Goal: Register for event/course

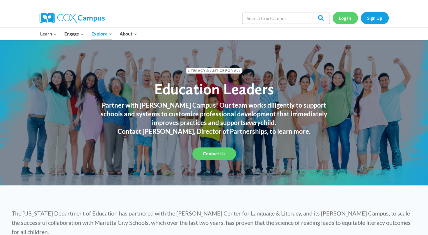
click at [341, 17] on link "Log In" at bounding box center [344, 18] width 25 height 12
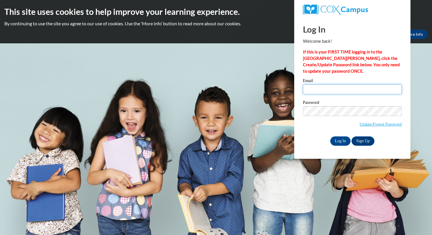
click at [322, 91] on input "Email" at bounding box center [352, 89] width 99 height 10
type input "[EMAIL_ADDRESS][DOMAIN_NAME]"
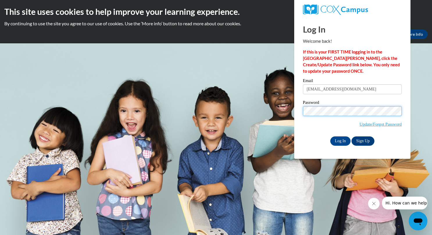
click at [330, 136] on input "Log In" at bounding box center [340, 140] width 20 height 9
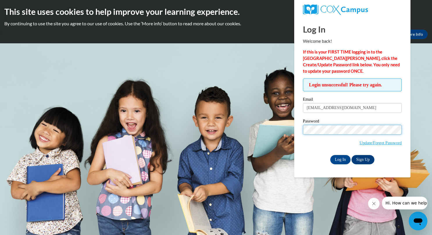
click at [330, 155] on input "Log In" at bounding box center [340, 159] width 20 height 9
click at [360, 143] on link "Update/Forgot Password" at bounding box center [381, 142] width 42 height 5
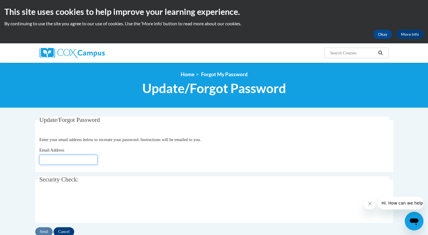
click at [89, 158] on input "Email Address" at bounding box center [68, 160] width 58 height 10
type input "[EMAIL_ADDRESS][DOMAIN_NAME]"
click at [42, 229] on input "Send" at bounding box center [43, 231] width 17 height 9
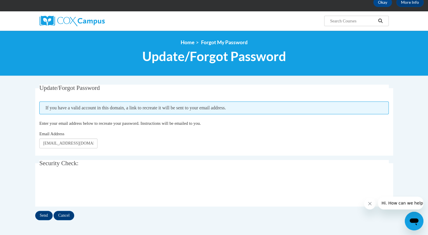
scroll to position [30, 0]
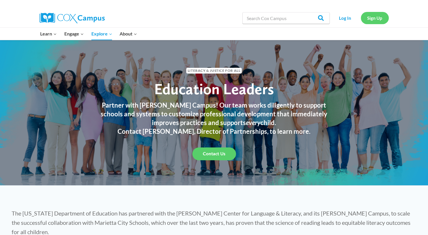
click at [375, 17] on link "Sign Up" at bounding box center [374, 18] width 28 height 12
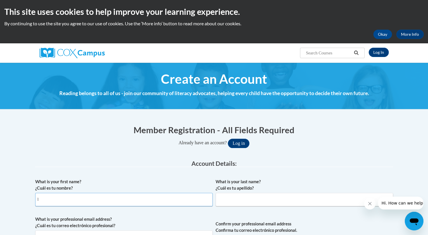
click at [131, 194] on input "l" at bounding box center [123, 199] width 177 height 13
type input "Luisa"
type input "Cadena"
type input "[EMAIL_ADDRESS][DOMAIN_NAME]"
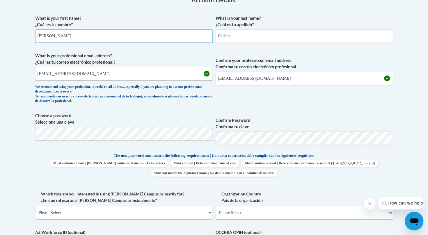
scroll to position [184, 0]
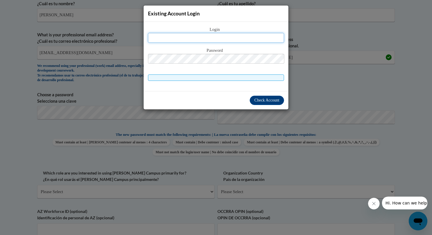
click at [235, 41] on input "text" at bounding box center [216, 38] width 136 height 10
type input "[EMAIL_ADDRESS][DOMAIN_NAME]"
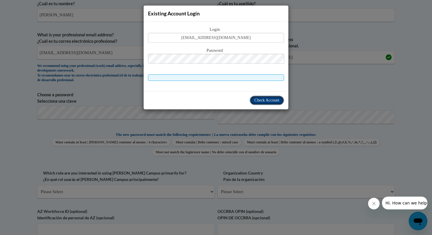
click at [255, 96] on button "Check Account" at bounding box center [267, 100] width 34 height 9
click at [258, 98] on span "Check Account" at bounding box center [266, 100] width 25 height 4
click at [303, 65] on div "Existing Account Login Login luisace1981@gmail.com Password Check Account" at bounding box center [216, 117] width 432 height 235
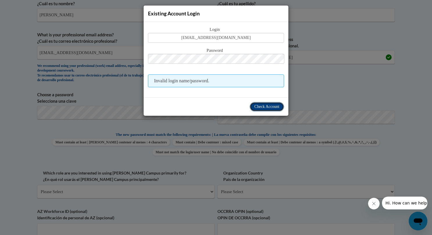
click at [273, 106] on span "Check Account" at bounding box center [266, 106] width 25 height 4
click at [289, 165] on div "Existing Account Login Login luisace1981@gmail.com Password Invalid login name/…" at bounding box center [216, 117] width 432 height 235
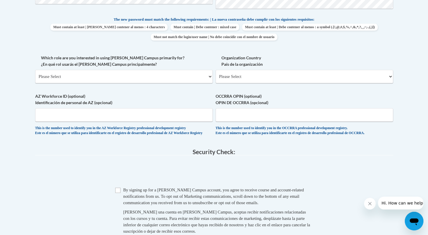
scroll to position [299, 0]
click at [208, 75] on select "Please Select College/University | Colegio/Universidad Community/Nonprofit Part…" at bounding box center [123, 76] width 177 height 13
select select "fbf2d438-af2f-41f8-98f1-81c410e29de3"
click at [35, 70] on select "Please Select College/University | Colegio/Universidad Community/Nonprofit Part…" at bounding box center [123, 76] width 177 height 13
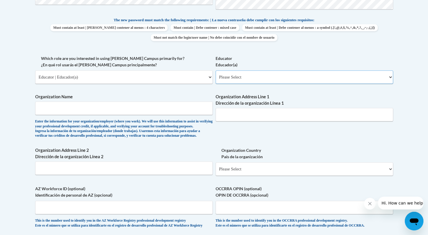
click at [270, 78] on select "Please Select Early Learning/Daycare Teacher/Family Home Care Provider | Maestr…" at bounding box center [303, 76] width 177 height 13
click at [215, 70] on select "Please Select Early Learning/Daycare Teacher/Family Home Care Provider | Maestr…" at bounding box center [303, 76] width 177 height 13
click at [301, 77] on select "Please Select Early Learning/Daycare Teacher/Family Home Care Provider | Maestr…" at bounding box center [303, 76] width 177 height 13
select select "8e40623d-54d0-45cd-9f92-5df65cd3f8cf"
click at [215, 70] on select "Please Select Early Learning/Daycare Teacher/Family Home Care Provider | Maestr…" at bounding box center [303, 76] width 177 height 13
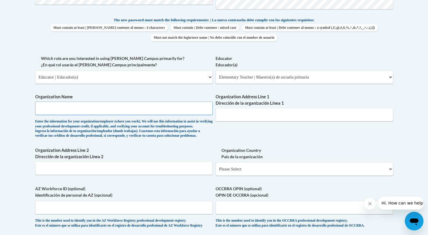
click at [155, 111] on input "Organization Name" at bounding box center [123, 107] width 177 height 13
type input "Colegio Menor San Francisco"
click at [251, 117] on input "Organization Address Line 1 Dirección de la organización Línea 1" at bounding box center [303, 114] width 177 height 13
click at [187, 111] on input "Colegio Menor San Francisco" at bounding box center [123, 107] width 177 height 13
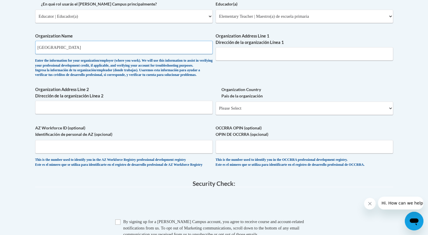
scroll to position [356, 0]
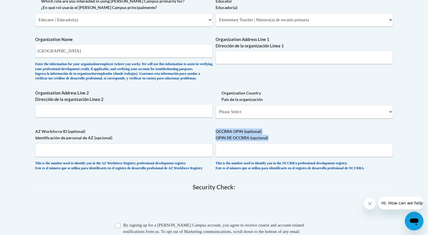
drag, startPoint x: 425, startPoint y: 141, endPoint x: 425, endPoint y: 148, distance: 7.6
click at [425, 148] on body "This site uses cookies to help improve your learning experience. By continuing …" at bounding box center [214, 41] width 428 height 795
click at [242, 118] on select "Please Select United States | Estados Unidos Outside of the United States | Fue…" at bounding box center [303, 111] width 177 height 13
select select "2ba6c5f2-6ab4-47b5-9408-0a73ae60d186"
click at [215, 114] on select "Please Select United States | Estados Unidos Outside of the United States | Fue…" at bounding box center [303, 111] width 177 height 13
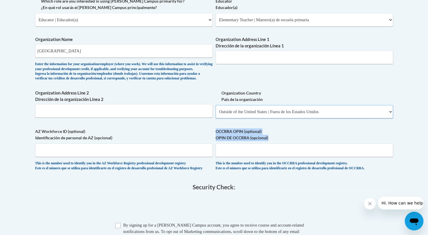
select select
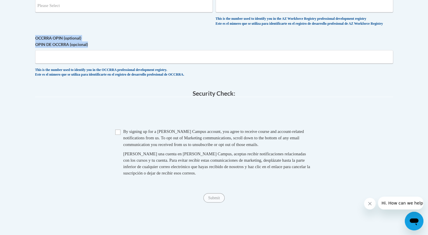
scroll to position [500, 0]
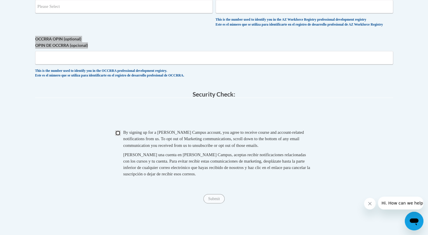
click at [119, 135] on input "Checkbox" at bounding box center [117, 132] width 5 height 5
checkbox input "true"
click at [218, 203] on input "Submit" at bounding box center [213, 198] width 21 height 9
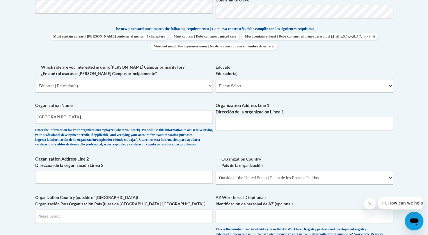
scroll to position [288, 0]
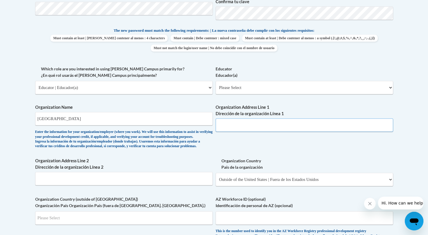
click at [271, 121] on input "Organization Address Line 1 Dirección de la organización Línea 1" at bounding box center [303, 124] width 177 height 13
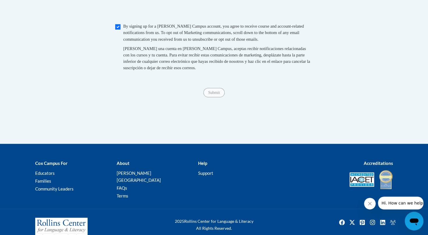
scroll to position [604, 0]
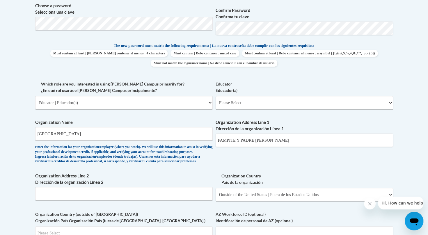
scroll to position [275, 0]
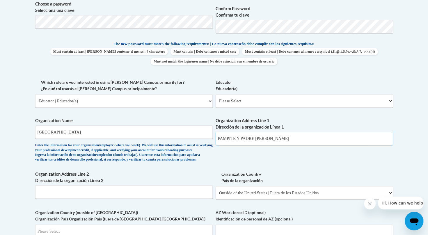
click at [310, 134] on input "PAMPITE Y PADRE CARLOS" at bounding box center [303, 138] width 177 height 13
type input "P"
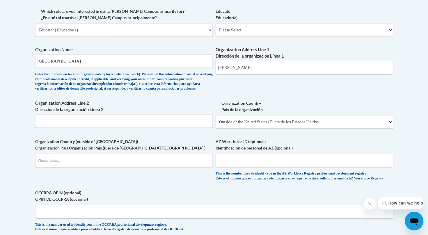
scroll to position [346, 0]
type input "Juan Montalvo"
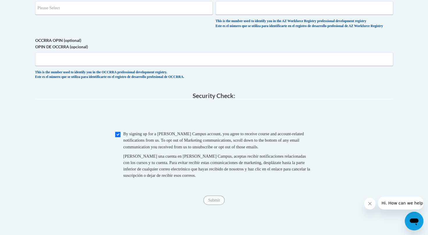
scroll to position [507, 0]
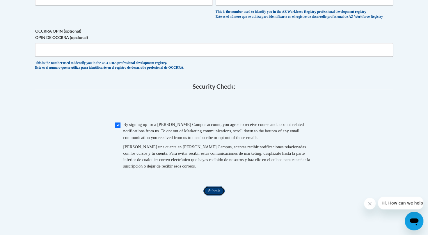
click at [211, 195] on input "Submit" at bounding box center [213, 190] width 21 height 9
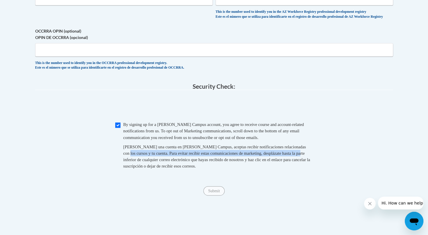
drag, startPoint x: 427, startPoint y: 157, endPoint x: 430, endPoint y: 168, distance: 11.3
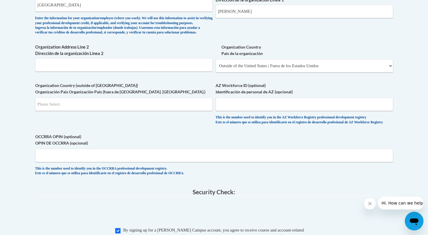
scroll to position [379, 0]
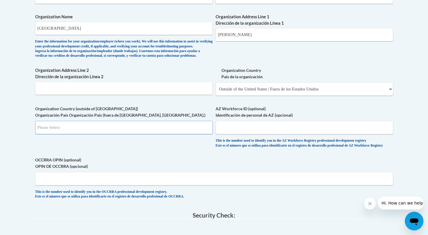
click at [118, 134] on input "Search" at bounding box center [123, 127] width 177 height 13
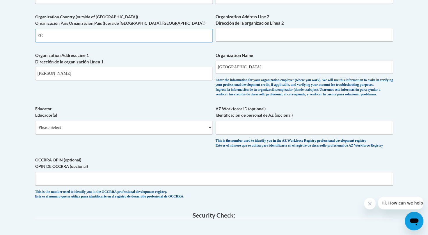
type input "EC"
click at [137, 134] on select "Please Select Early Learning/Daycare Teacher/Family Home Care Provider | Maestr…" at bounding box center [123, 127] width 177 height 13
select select "8e40623d-54d0-45cd-9f92-5df65cd3f8cf"
click at [35, 130] on select "Please Select Early Learning/Daycare Teacher/Family Home Care Provider | Maestr…" at bounding box center [123, 127] width 177 height 13
click at [424, 117] on body "This site uses cookies to help improve your learning experience. By continuing …" at bounding box center [214, 47] width 428 height 852
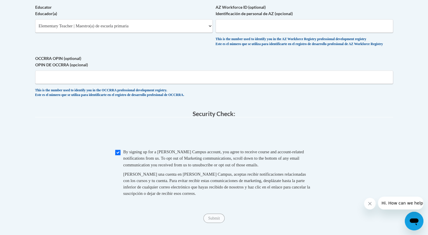
scroll to position [624, 0]
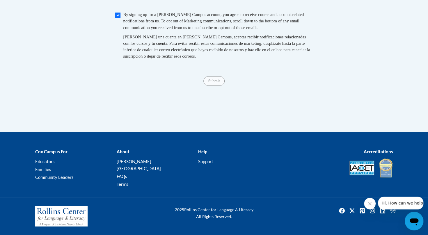
drag, startPoint x: 427, startPoint y: 175, endPoint x: 429, endPoint y: 170, distance: 4.9
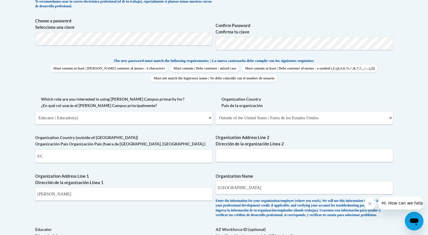
scroll to position [257, 0]
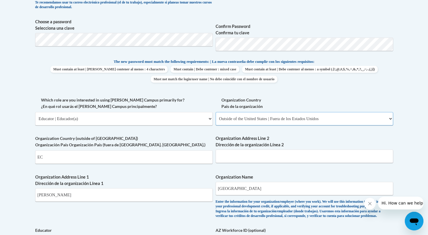
click at [354, 115] on select "Please Select United States | Estados Unidos Outside of the United States | Fue…" at bounding box center [303, 118] width 177 height 13
click at [215, 112] on select "Please Select United States | Estados Unidos Outside of the United States | Fue…" at bounding box center [303, 118] width 177 height 13
click at [175, 162] on input "EC" at bounding box center [123, 156] width 177 height 13
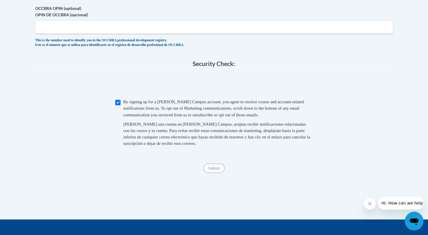
scroll to position [526, 0]
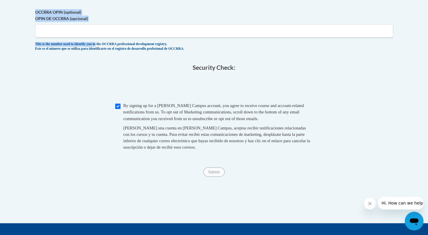
drag, startPoint x: 106, startPoint y: 53, endPoint x: 112, endPoint y: 45, distance: 11.0
click at [112, 45] on span "OCCRRA OPIN (optional) OPIN DE OCCRRA (opcional) This is the number used to ide…" at bounding box center [213, 30] width 357 height 42
click at [112, 37] on input "OCCRRA OPIN (optional) OPIN DE OCCRRA (opcional)" at bounding box center [213, 30] width 357 height 13
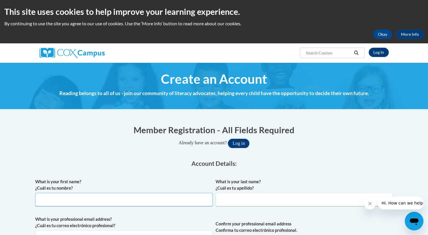
click at [193, 193] on input "What is your first name? ¿Cuál es tu nombre?" at bounding box center [123, 199] width 177 height 13
type input "[PERSON_NAME]"
type input "Cadena"
type input "luisace1981@gmail.com"
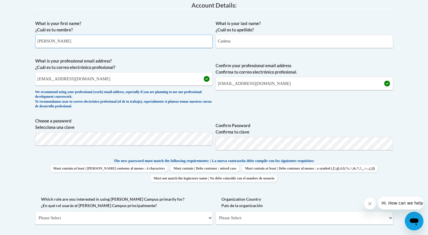
scroll to position [156, 0]
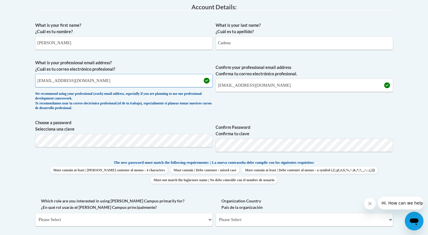
click at [104, 81] on input "luisace1981@gmail.com" at bounding box center [123, 80] width 177 height 13
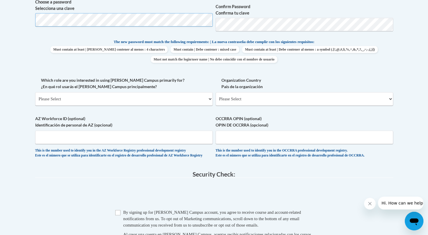
scroll to position [276, 0]
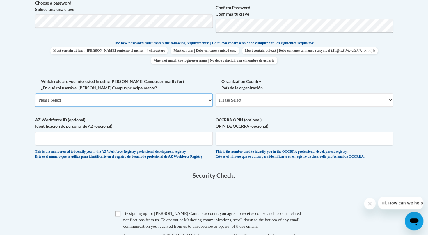
click at [143, 101] on select "Please Select College/University | Colegio/Universidad Community/Nonprofit Part…" at bounding box center [123, 99] width 177 height 13
select select "fbf2d438-af2f-41f8-98f1-81c410e29de3"
click at [35, 93] on select "Please Select College/University | Colegio/Universidad Community/Nonprofit Part…" at bounding box center [123, 99] width 177 height 13
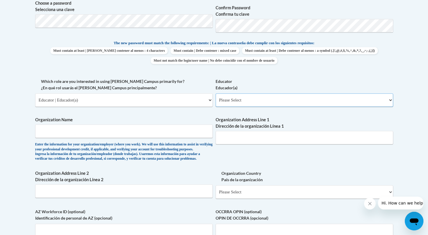
click at [231, 98] on select "Please Select Early Learning/Daycare Teacher/Family Home Care Provider | Maestr…" at bounding box center [303, 99] width 177 height 13
click at [215, 93] on select "Please Select Early Learning/Daycare Teacher/Family Home Care Provider | Maestr…" at bounding box center [303, 99] width 177 height 13
click at [175, 135] on input "Organization Name" at bounding box center [123, 130] width 177 height 13
click at [233, 100] on select "Please Select Early Learning/Daycare Teacher/Family Home Care Provider | Maestr…" at bounding box center [303, 99] width 177 height 13
select select "5455f13f-8aeb-4200-a53b-f3dbe28286cf"
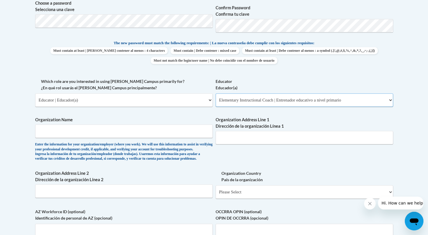
click at [215, 93] on select "Please Select Early Learning/Daycare Teacher/Family Home Care Provider | Maestr…" at bounding box center [303, 99] width 177 height 13
click at [116, 134] on input "Organization Name" at bounding box center [123, 130] width 177 height 13
type input "colegio menor san francisco de quito"
click at [238, 138] on input "Organization Address Line 1 Dirección de la organización Línea 1" at bounding box center [303, 137] width 177 height 13
type input "Juan Montalvo"
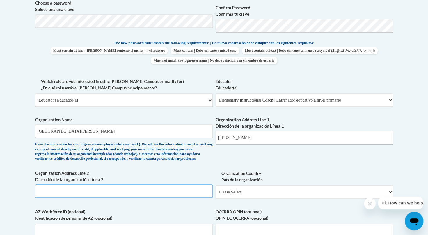
click at [178, 198] on input "Organization Address Line 2 Dirección de la organización Línea 2" at bounding box center [123, 190] width 177 height 13
click at [259, 198] on select "Please Select United States | Estados Unidos Outside of the United States | Fue…" at bounding box center [303, 191] width 177 height 13
select select "2ba6c5f2-6ab4-47b5-9408-0a73ae60d186"
click at [215, 194] on select "Please Select United States | Estados Unidos Outside of the United States | Fue…" at bounding box center [303, 191] width 177 height 13
select select
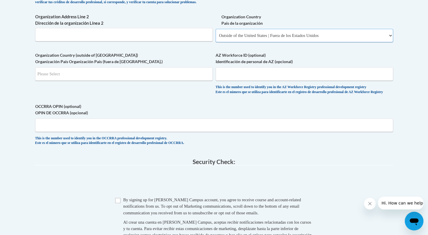
scroll to position [429, 0]
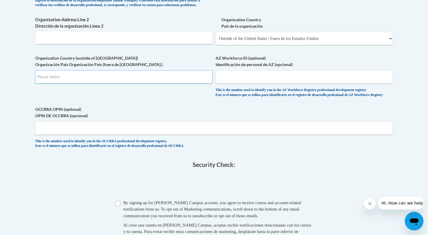
click at [133, 83] on input "Search" at bounding box center [123, 76] width 177 height 13
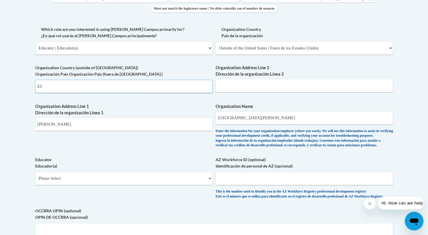
type input "EC"
click at [198, 185] on select "Please Select Early Learning/Daycare Teacher/Family Home Care Provider | Maestr…" at bounding box center [123, 177] width 177 height 13
select select "5455f13f-8aeb-4200-a53b-f3dbe28286cf"
click at [35, 181] on select "Please Select Early Learning/Daycare Teacher/Family Home Care Provider | Maestr…" at bounding box center [123, 177] width 177 height 13
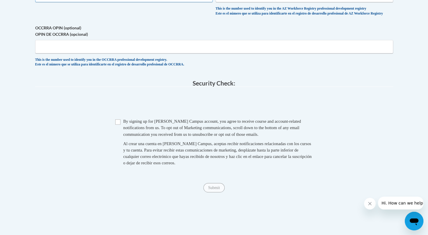
scroll to position [507, 0]
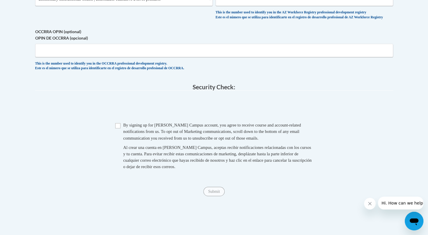
click at [118, 142] on span "Checkbox By signing up for a Cox Campus account, you agree to receive course an…" at bounding box center [214, 148] width 198 height 53
click at [117, 128] on input "Checkbox" at bounding box center [117, 125] width 5 height 5
checkbox input "true"
click at [211, 196] on input "Submit" at bounding box center [213, 191] width 21 height 9
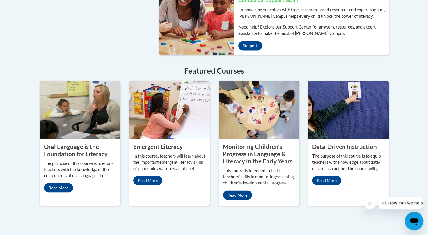
scroll to position [473, 0]
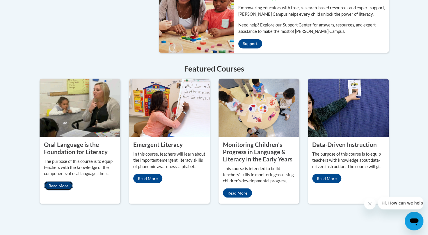
click at [65, 181] on link "Read More" at bounding box center [58, 185] width 29 height 9
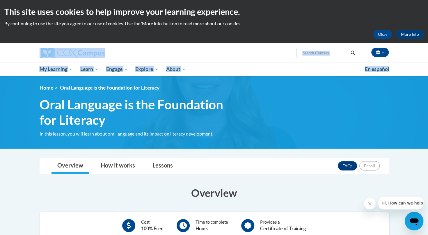
drag, startPoint x: 425, startPoint y: 63, endPoint x: 428, endPoint y: 65, distance: 3.4
click at [427, 65] on html "This site uses cookies to help improve your learning experience. By continuing …" at bounding box center [214, 117] width 428 height 235
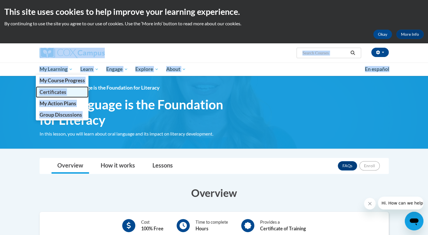
click at [62, 89] on span "Certificates" at bounding box center [52, 92] width 27 height 6
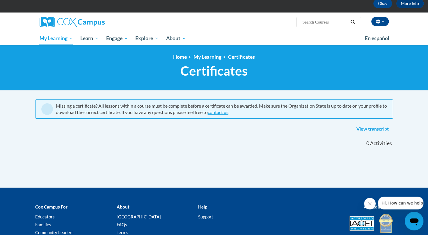
scroll to position [32, 0]
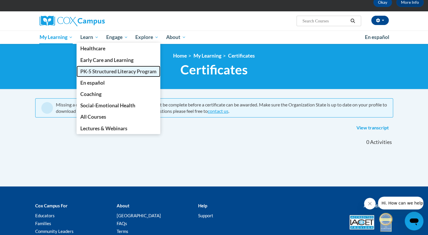
click at [105, 70] on span "PK-5 Structured Literacy Program" at bounding box center [118, 71] width 76 height 6
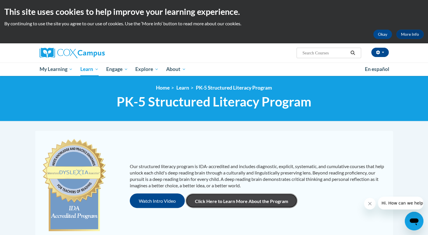
click at [244, 198] on link "Click Here to Learn More About the Program" at bounding box center [241, 200] width 112 height 15
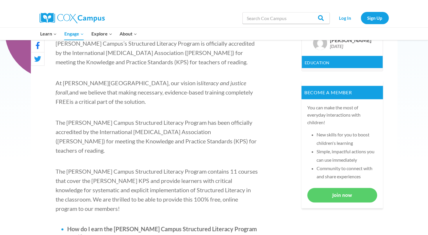
scroll to position [225, 0]
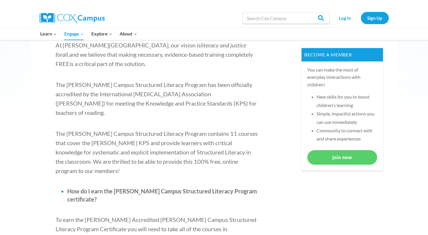
click at [208, 99] on p "The Cox Campus Structured Literacy Program has been officially accredited by th…" at bounding box center [157, 98] width 203 height 37
drag, startPoint x: 167, startPoint y: 107, endPoint x: 122, endPoint y: 103, distance: 45.7
click at [122, 103] on p "The Cox Campus Structured Literacy Program has been officially accredited by th…" at bounding box center [157, 98] width 203 height 37
click at [122, 103] on span "The Cox Campus Structured Literacy Program has been officially accredited by th…" at bounding box center [156, 98] width 201 height 35
drag, startPoint x: 87, startPoint y: 117, endPoint x: 115, endPoint y: 127, distance: 30.1
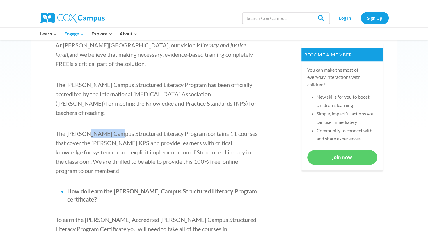
click at [115, 130] on span "The Cox Campus Structured Literacy Program contains 11 courses that cover the I…" at bounding box center [157, 152] width 202 height 44
click at [121, 134] on span "The Cox Campus Structured Literacy Program contains 11 courses that cover the I…" at bounding box center [157, 152] width 202 height 44
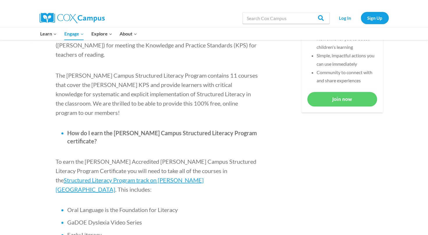
scroll to position [295, 0]
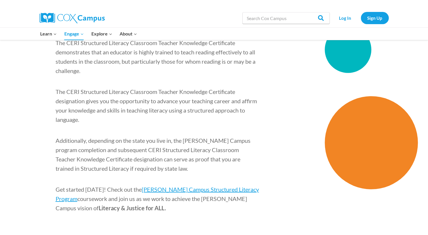
scroll to position [853, 0]
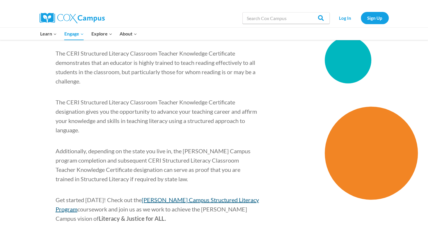
click at [158, 196] on span "Cox Campus Structured Literacy Program" at bounding box center [157, 204] width 203 height 16
click at [178, 196] on span "Cox Campus Structured Literacy Program" at bounding box center [157, 204] width 203 height 16
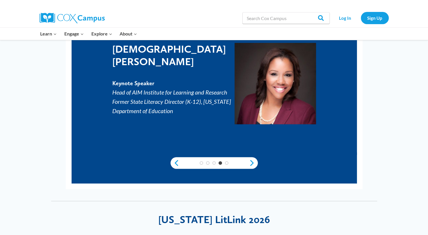
scroll to position [426, 0]
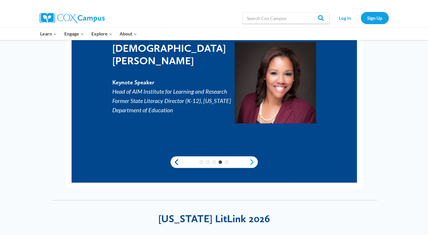
click at [176, 160] on link "Previous" at bounding box center [174, 161] width 9 height 7
